Goal: Find specific page/section: Find specific page/section

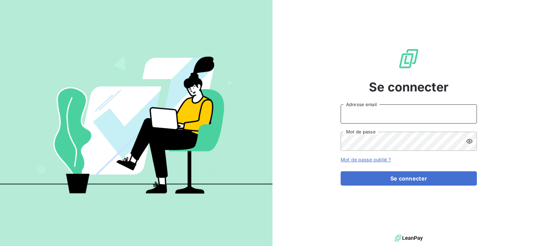
click at [359, 117] on input "Adresse email" at bounding box center [409, 113] width 136 height 19
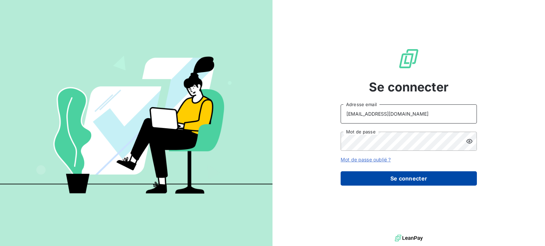
type input "[EMAIL_ADDRESS][DOMAIN_NAME]"
click at [394, 182] on button "Se connecter" at bounding box center [409, 178] width 136 height 14
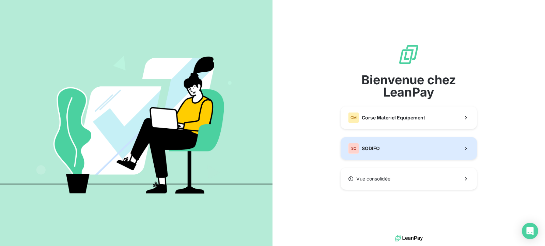
click at [382, 144] on button "SO SODIFO" at bounding box center [409, 148] width 136 height 22
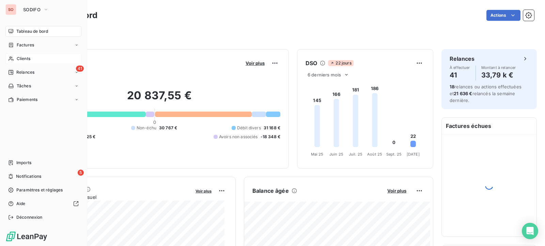
click at [26, 60] on span "Clients" at bounding box center [24, 59] width 14 height 6
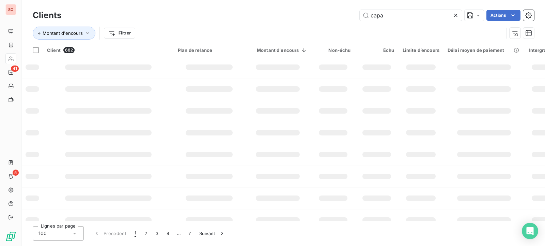
type input "capa"
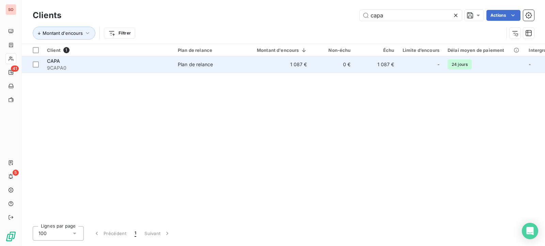
click at [283, 62] on td "1 087 €" at bounding box center [278, 64] width 67 height 16
